Goal: Communication & Community: Participate in discussion

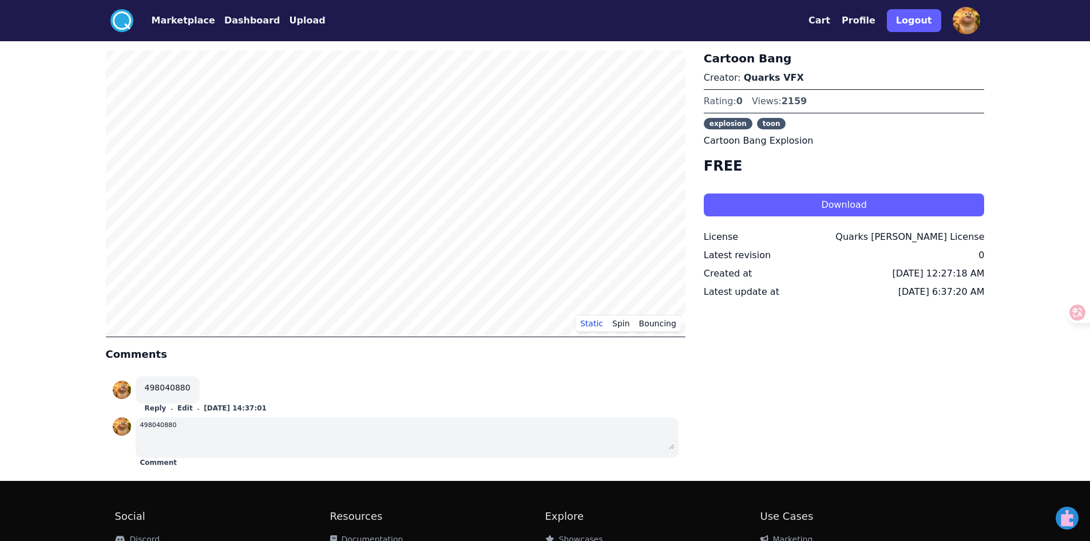
click at [164, 462] on button "Comment" at bounding box center [158, 462] width 37 height 9
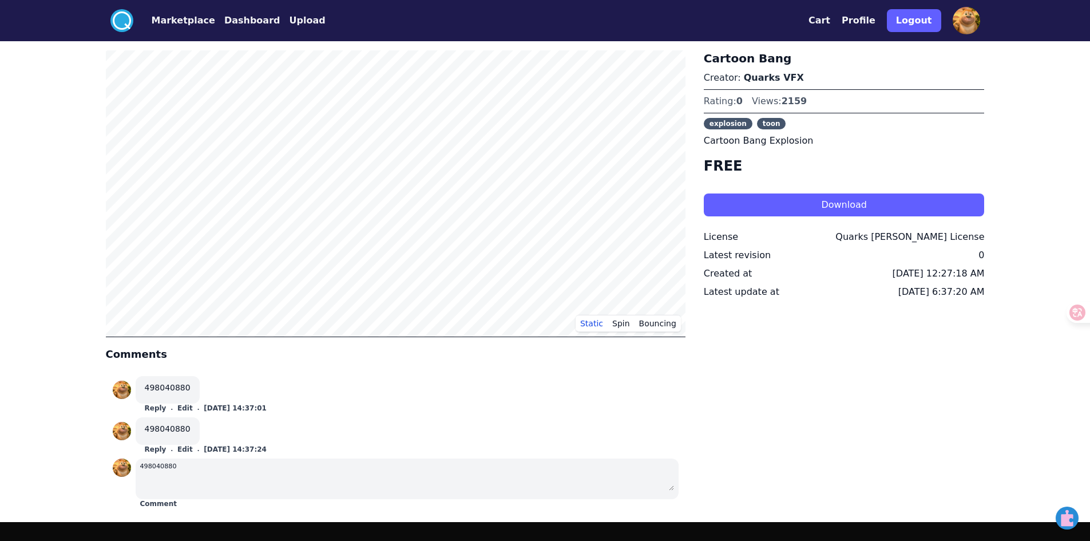
click at [962, 23] on img at bounding box center [966, 20] width 27 height 27
click at [865, 24] on button "Profile" at bounding box center [859, 21] width 34 height 14
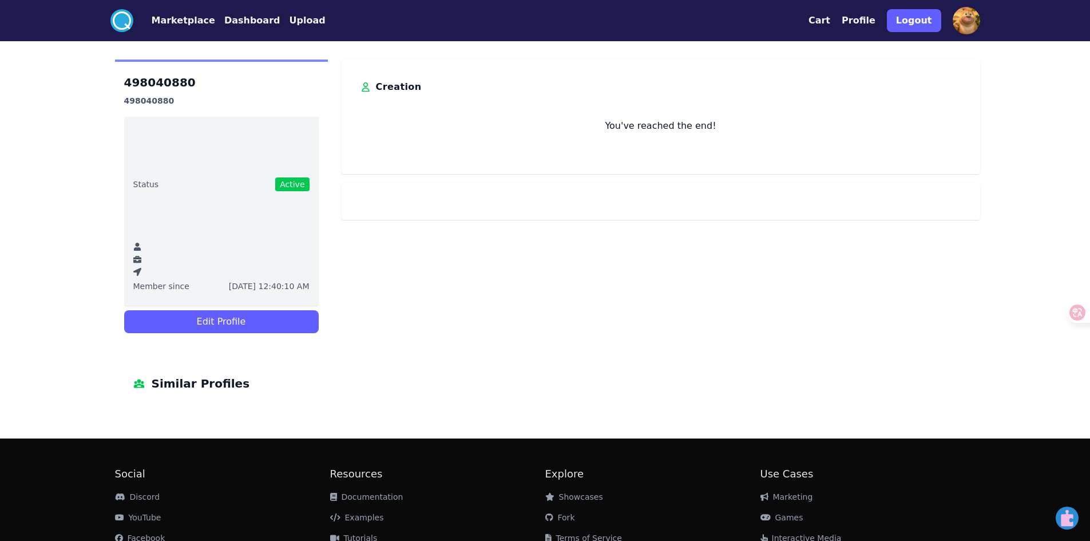
click at [203, 387] on span "Similar Profiles" at bounding box center [201, 383] width 98 height 18
click at [291, 190] on span "Active" at bounding box center [292, 184] width 34 height 14
click at [157, 176] on ul "Status Active Member since [DATE] 12:40:10 AM" at bounding box center [221, 211] width 195 height 189
click at [153, 182] on span "Status" at bounding box center [146, 184] width 26 height 11
click at [160, 143] on ul "Status Active Member since [DATE] 12:40:10 AM" at bounding box center [221, 211] width 195 height 189
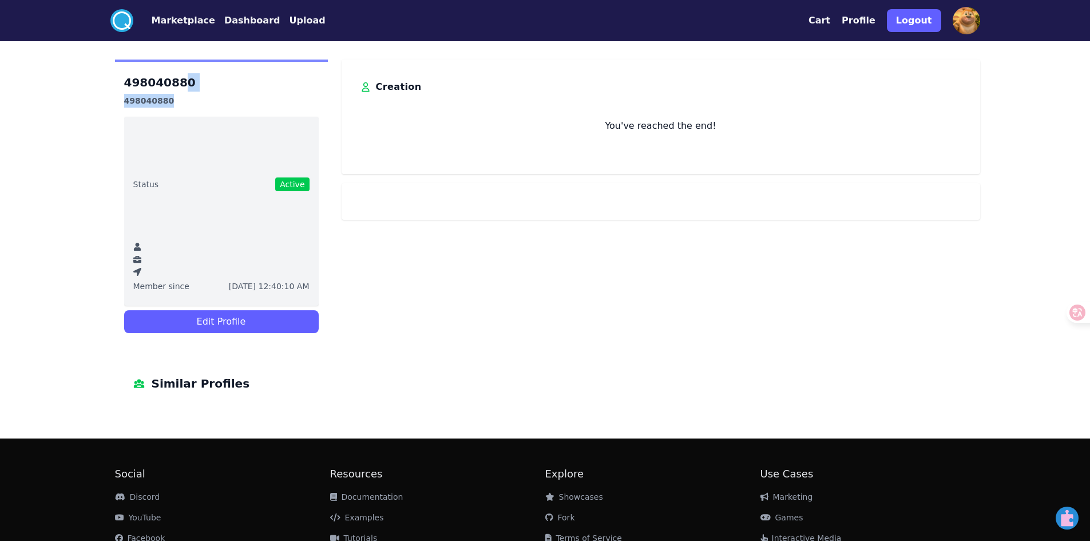
drag, startPoint x: 178, startPoint y: 93, endPoint x: 183, endPoint y: 72, distance: 21.7
click at [179, 86] on div "498040880 498040880 Status Active Member since [DATE] 12:40:10 AM Edit Profile" at bounding box center [221, 204] width 195 height 267
click at [188, 62] on div "498040880 498040880 Status Active Member since [DATE] 12:40:10 AM Edit Profile" at bounding box center [221, 203] width 213 height 287
click at [648, 254] on div "498040880 498040880 Status Active Member since [DATE] 12:40:10 AM Edit Profile …" at bounding box center [545, 235] width 879 height 351
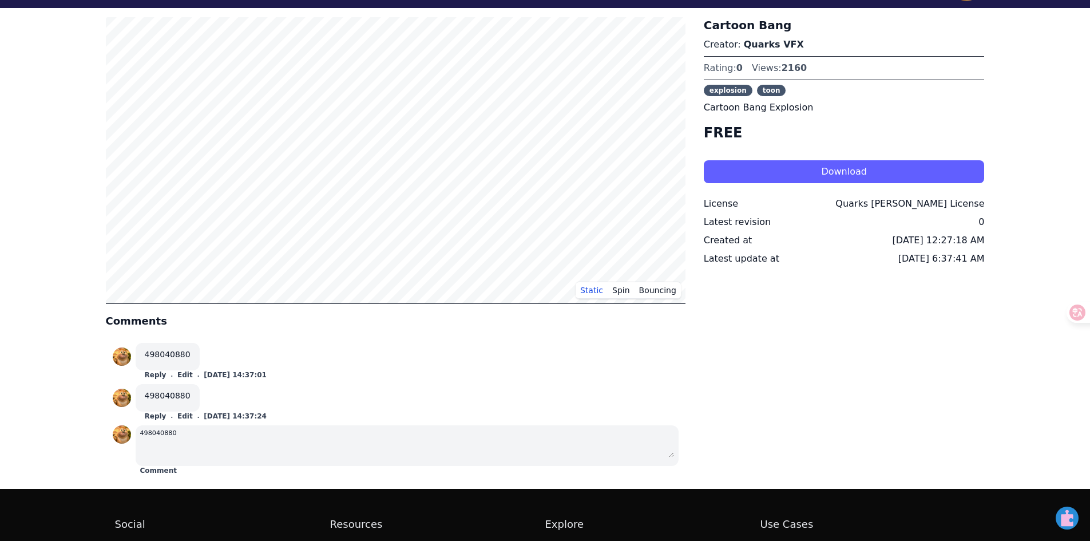
scroll to position [150, 0]
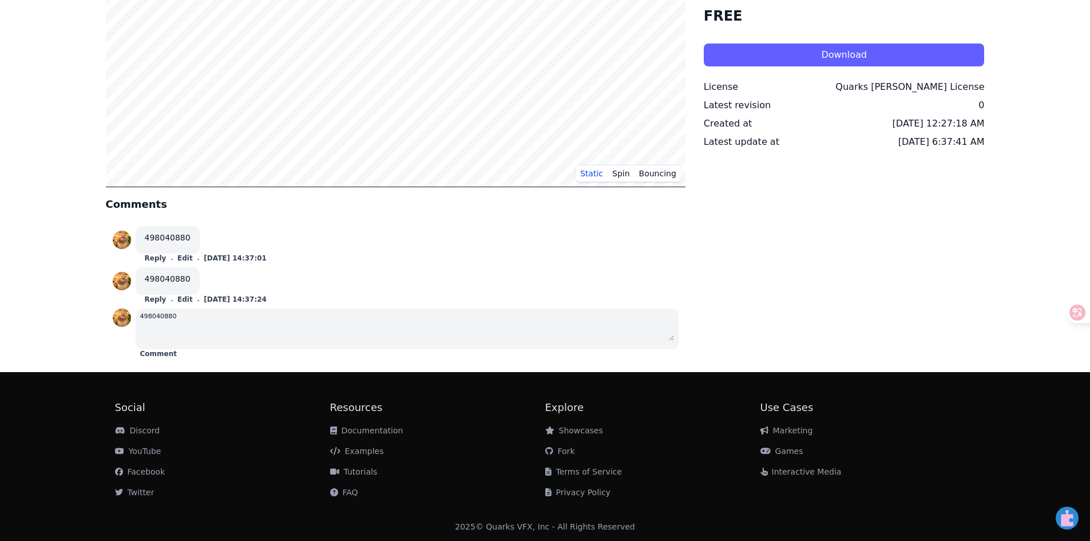
click at [178, 298] on button "Edit" at bounding box center [184, 299] width 15 height 9
click at [178, 256] on button "Edit" at bounding box center [184, 258] width 15 height 9
click at [157, 201] on h4 "Comments" at bounding box center [396, 204] width 580 height 16
click at [272, 235] on div "498040880" at bounding box center [206, 239] width 140 height 27
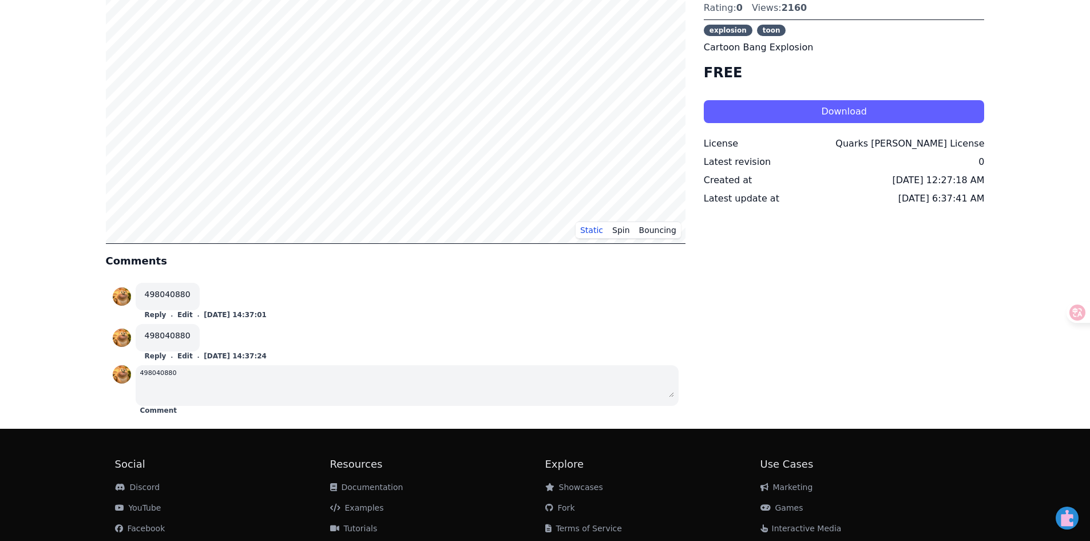
scroll to position [93, 0]
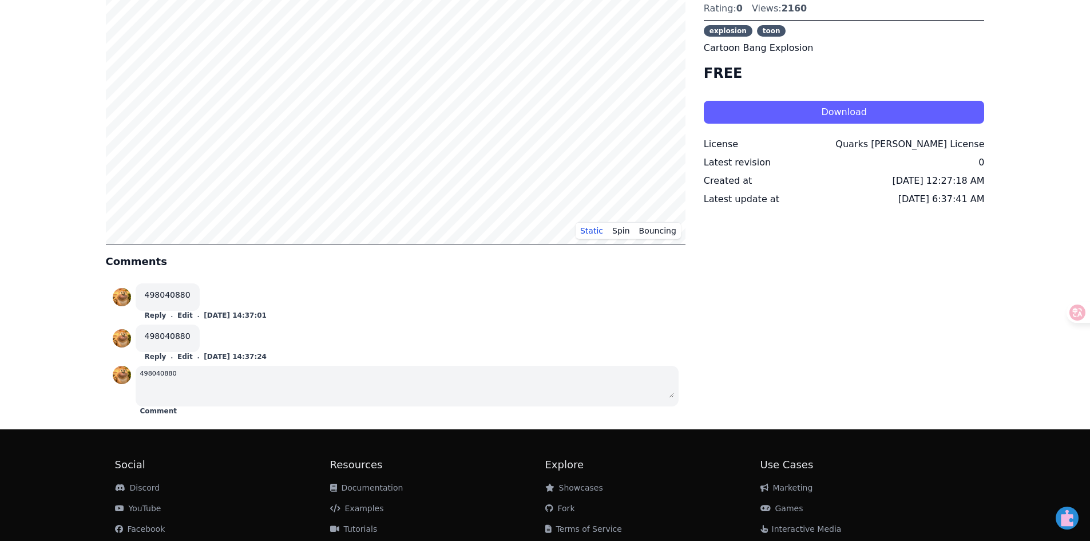
click at [173, 311] on div "Reply . Edit . [DATE] 14:37:01" at bounding box center [206, 315] width 140 height 9
click at [177, 315] on button "Edit" at bounding box center [184, 315] width 15 height 9
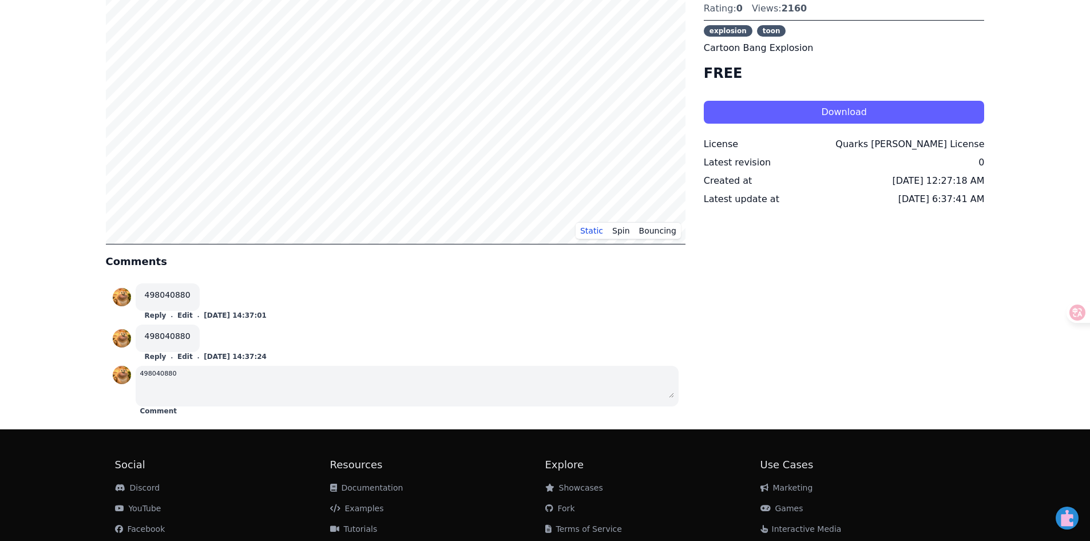
click at [177, 315] on button "Edit" at bounding box center [184, 315] width 15 height 9
click at [185, 357] on button "Edit" at bounding box center [184, 356] width 15 height 9
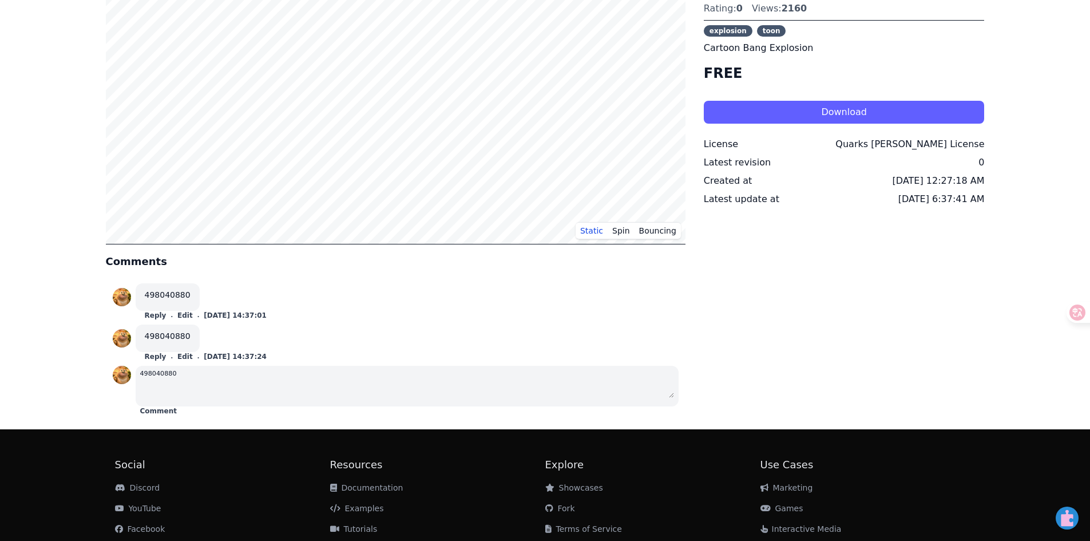
click at [185, 357] on button "Edit" at bounding box center [184, 356] width 15 height 9
click at [288, 312] on div "498040880 Reply . Edit . [DATE] 14:37:01" at bounding box center [396, 301] width 566 height 37
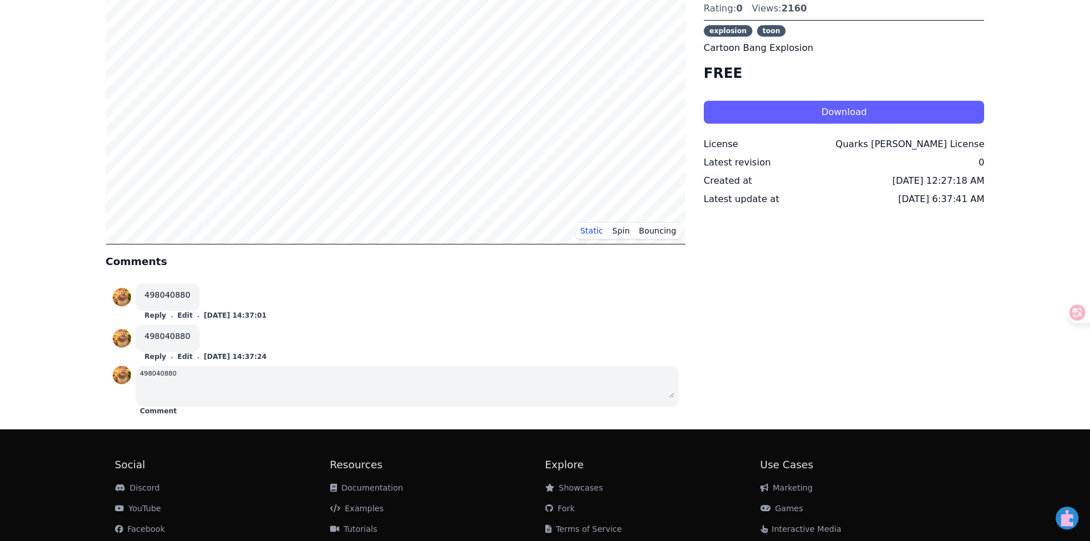
click at [147, 314] on button "Reply" at bounding box center [156, 315] width 22 height 9
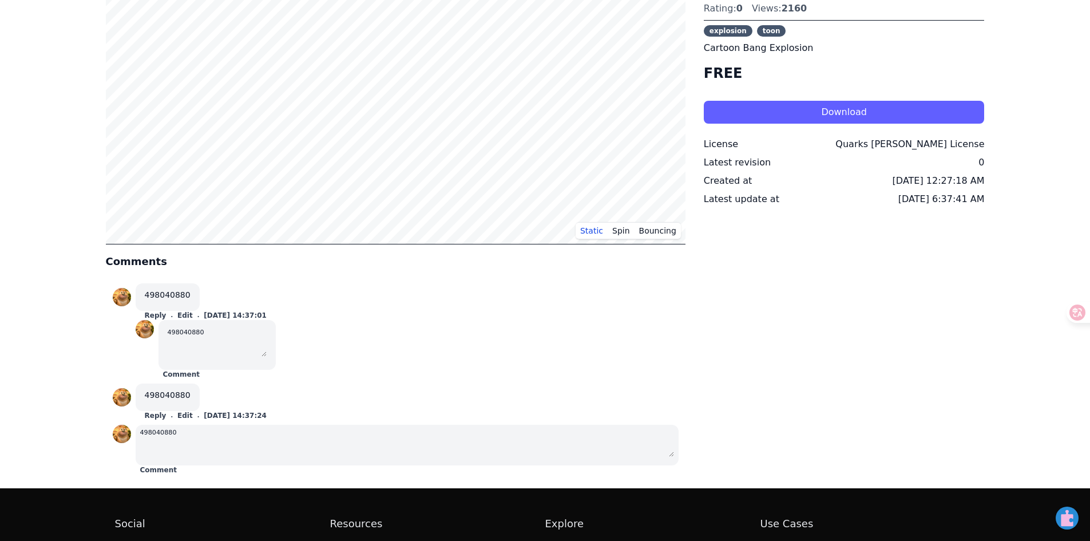
click at [92, 288] on div ".cls-1{fill:#fff;}.cls-2{fill:#29abe2;} Marketplace Dashboard Upload Cart Profi…" at bounding box center [545, 282] width 1090 height 750
